Goal: Check status: Check status

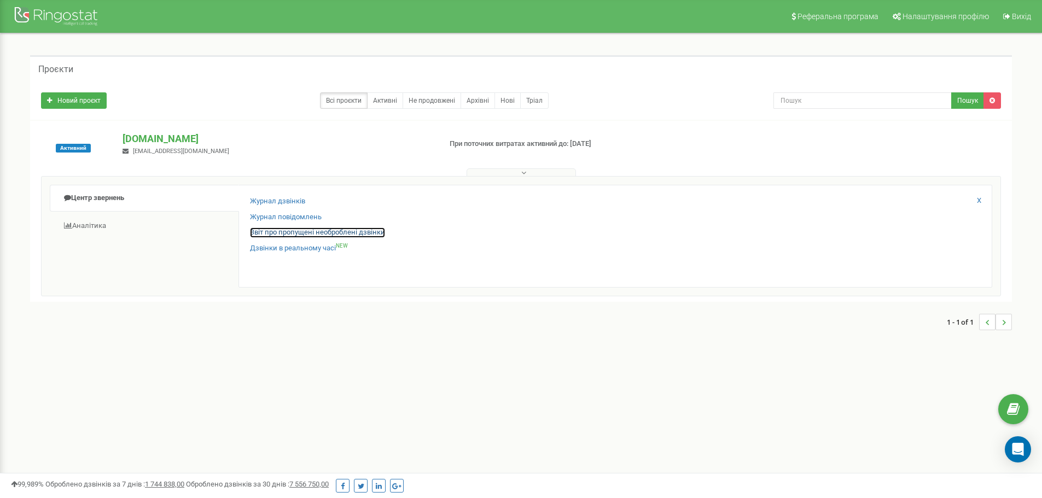
click at [288, 234] on link "Звіт про пропущені необроблені дзвінки" at bounding box center [317, 233] width 135 height 10
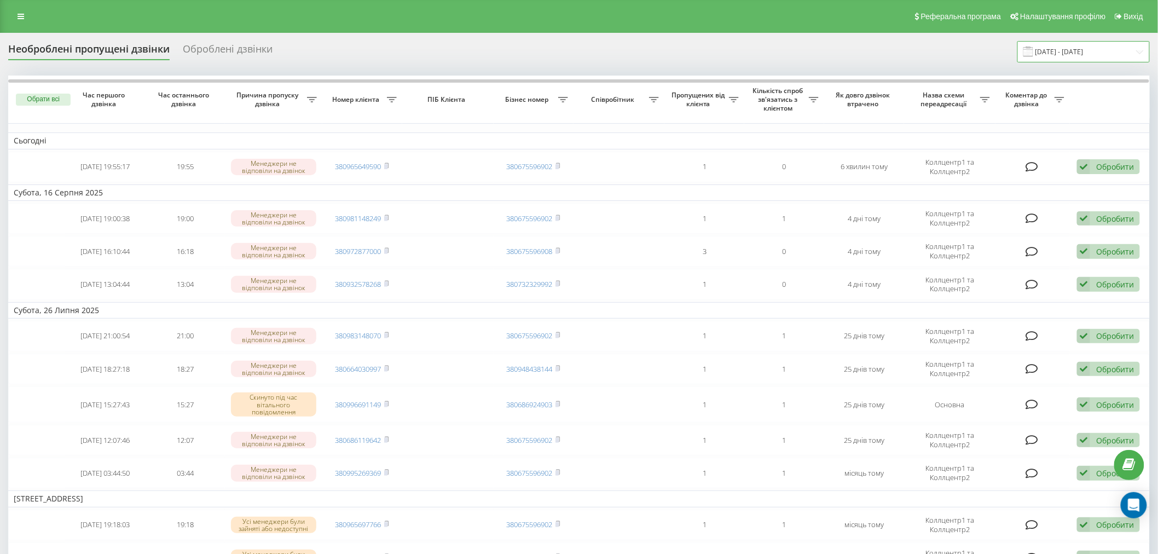
click at [1067, 54] on input "20.07.2025 - 20.08.2025" at bounding box center [1083, 51] width 132 height 21
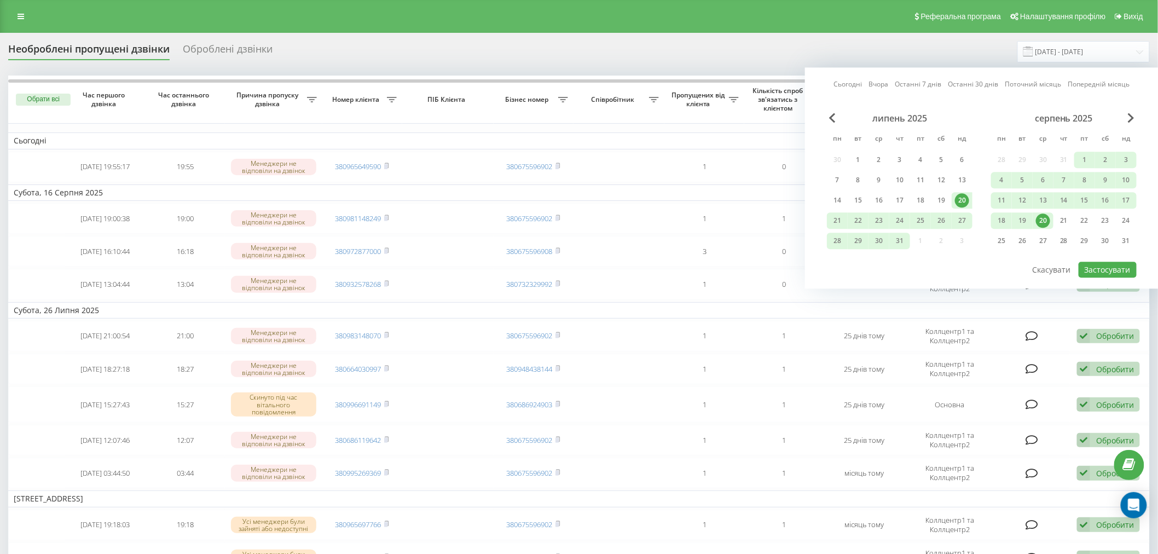
click at [1040, 218] on div "20" at bounding box center [1043, 220] width 14 height 14
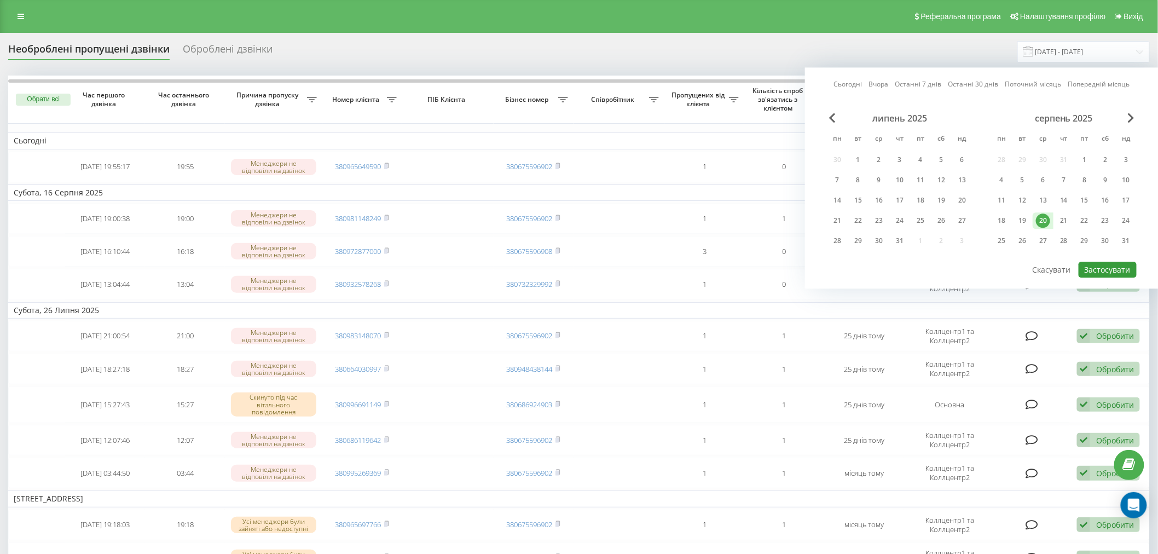
click at [1092, 263] on button "Застосувати" at bounding box center [1107, 269] width 58 height 16
type input "20.08.2025 - 20.08.2025"
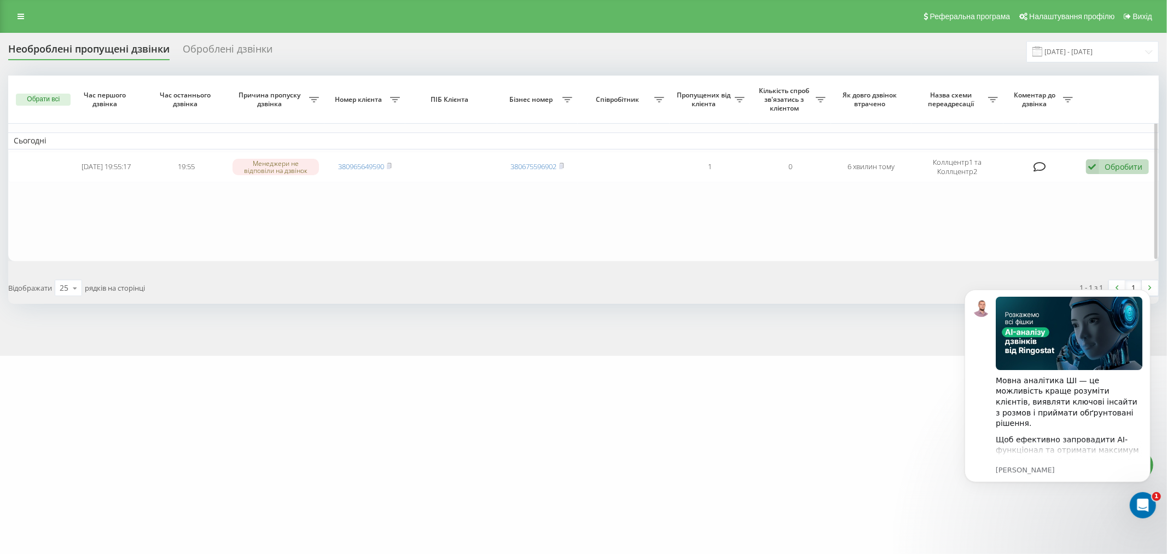
click at [684, 205] on table "Сьогодні 2025-08-20 19:55:17 19:55 Менеджери не відповіли на дзвінок 3809656495…" at bounding box center [583, 167] width 1150 height 185
click at [806, 256] on table "Сьогодні 2025-08-20 19:55:17 19:55 Менеджери не відповіли на дзвінок 3809656495…" at bounding box center [583, 167] width 1150 height 185
